Goal: Navigation & Orientation: Find specific page/section

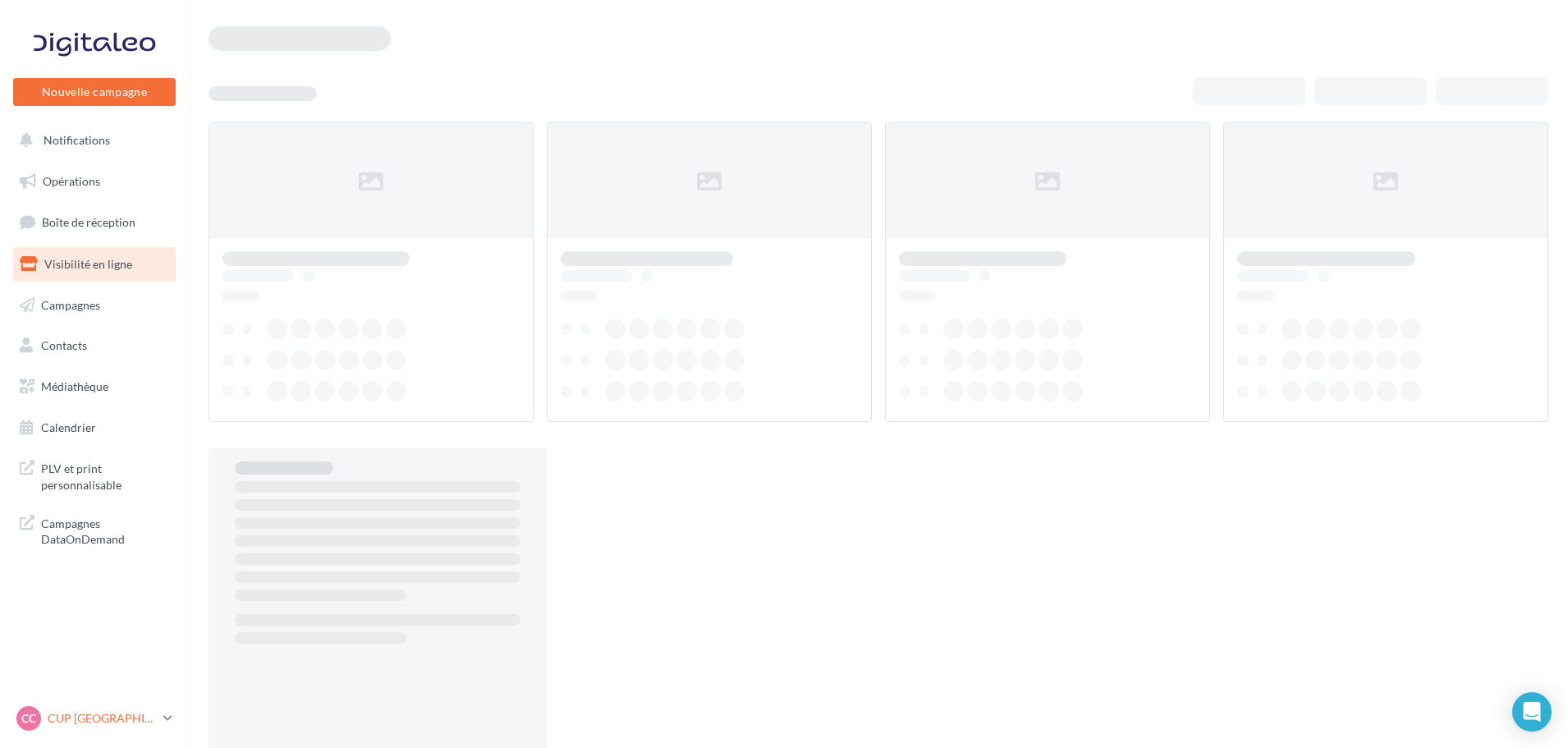
click at [66, 714] on p "CUP [GEOGRAPHIC_DATA]" at bounding box center [102, 718] width 109 height 17
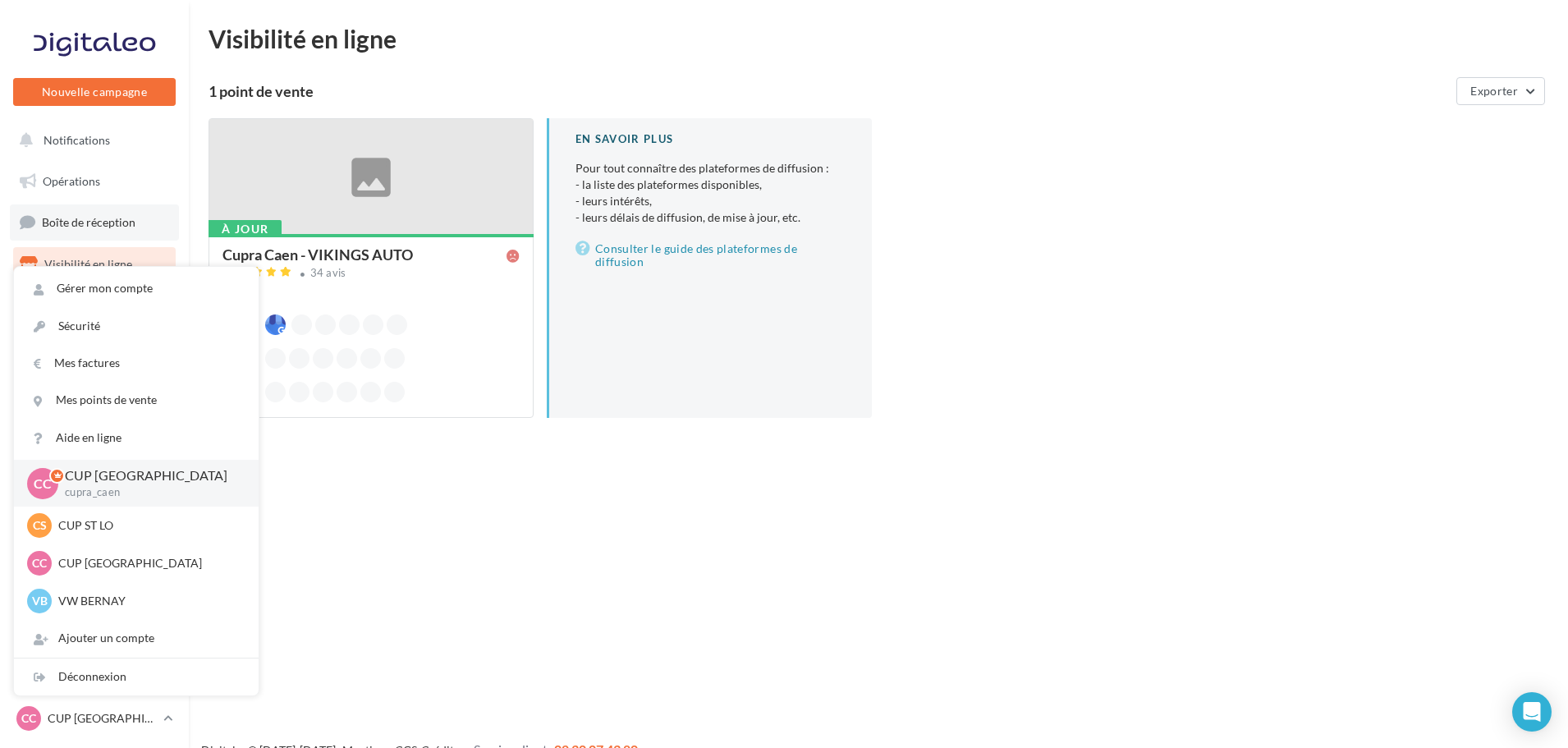
click at [108, 233] on link "Boîte de réception" at bounding box center [94, 222] width 169 height 35
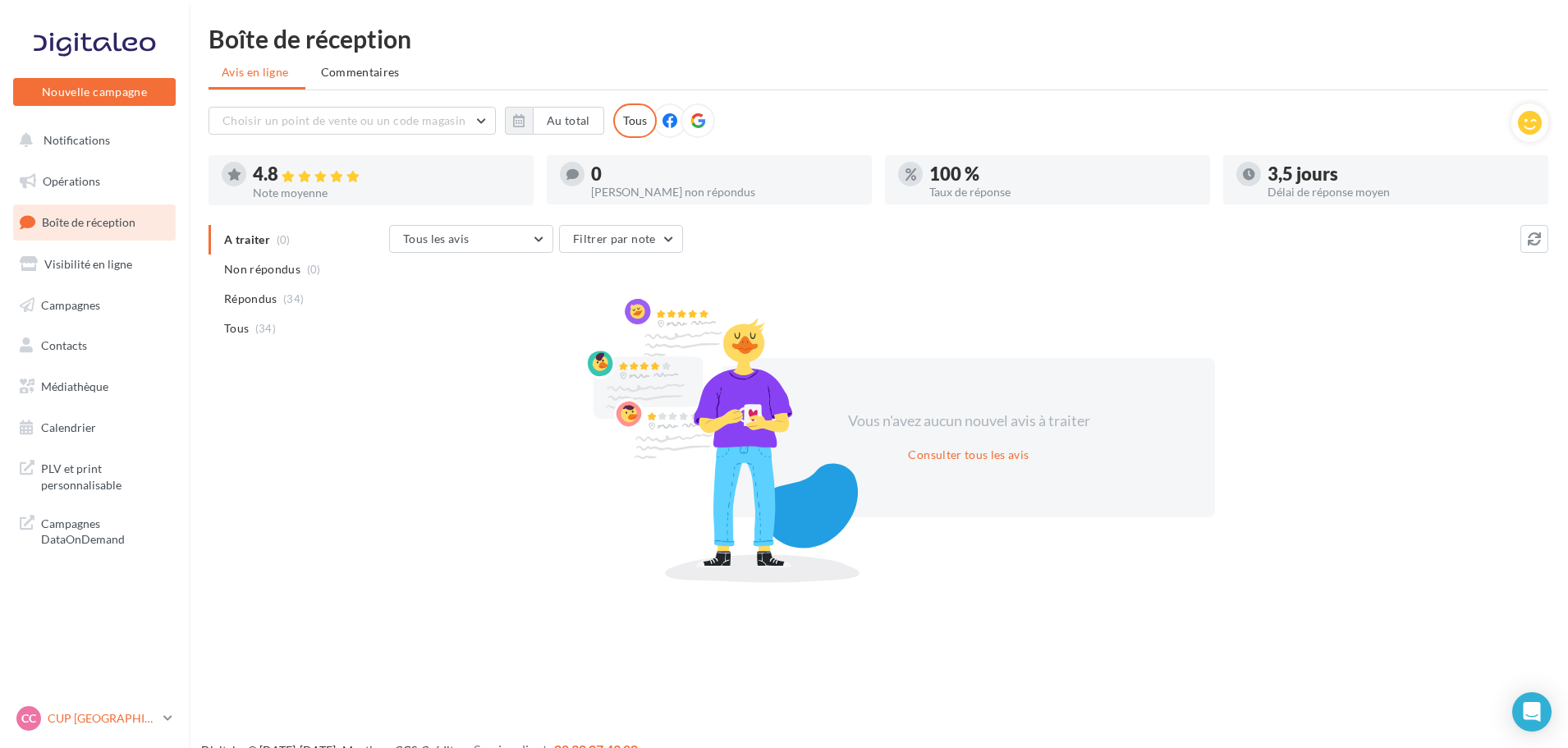
click at [96, 715] on p "CUP [GEOGRAPHIC_DATA]" at bounding box center [102, 718] width 109 height 17
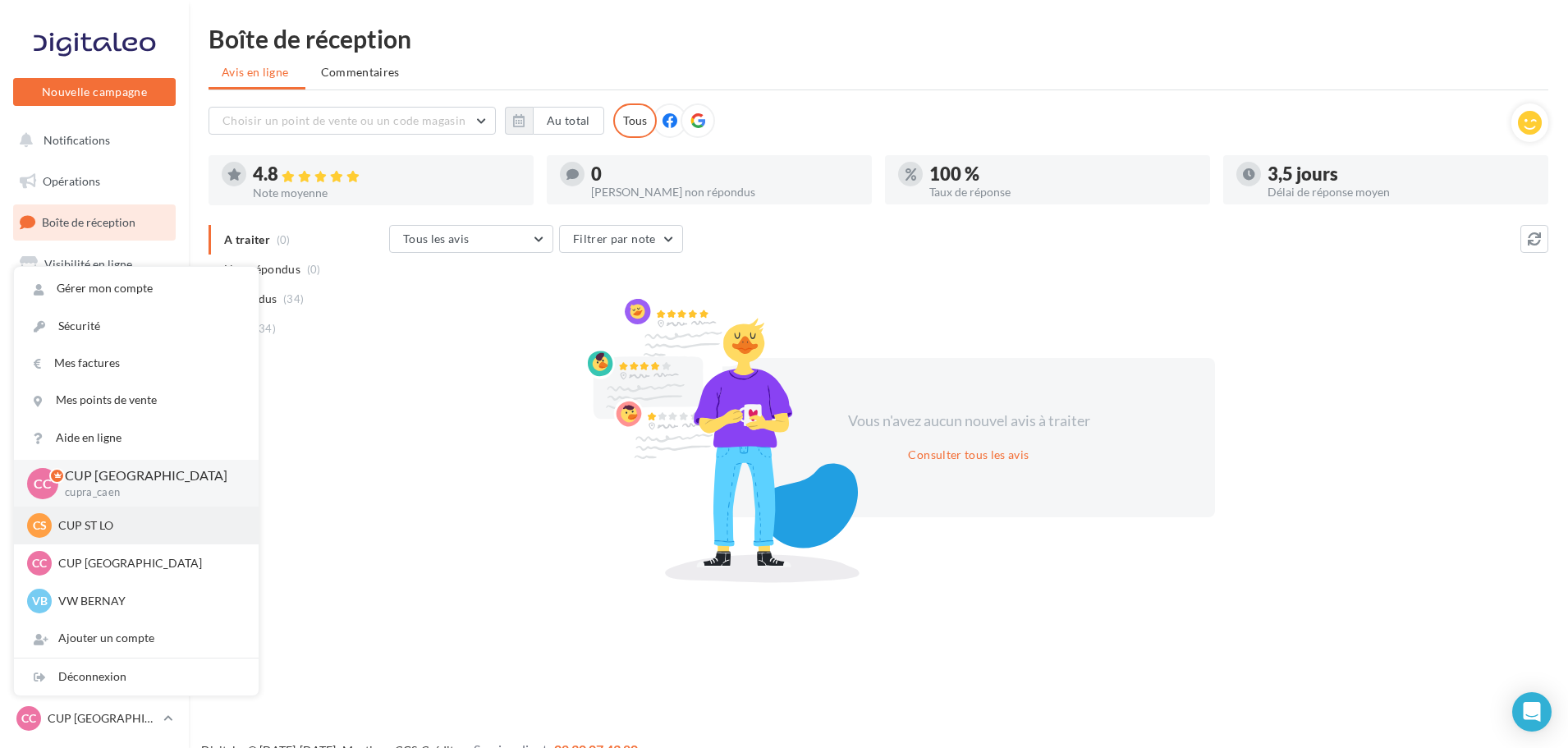
click at [106, 514] on div "CS CUP ST LO cupra-saintlo" at bounding box center [136, 525] width 219 height 24
